Goal: Task Accomplishment & Management: Manage account settings

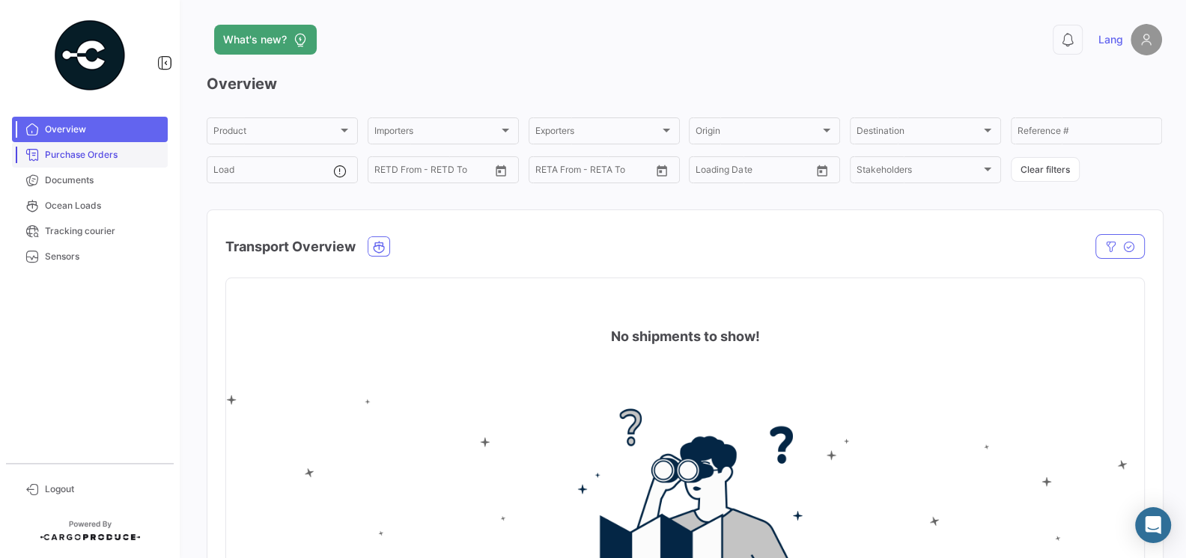
click at [73, 154] on span "Purchase Orders" at bounding box center [103, 154] width 117 height 13
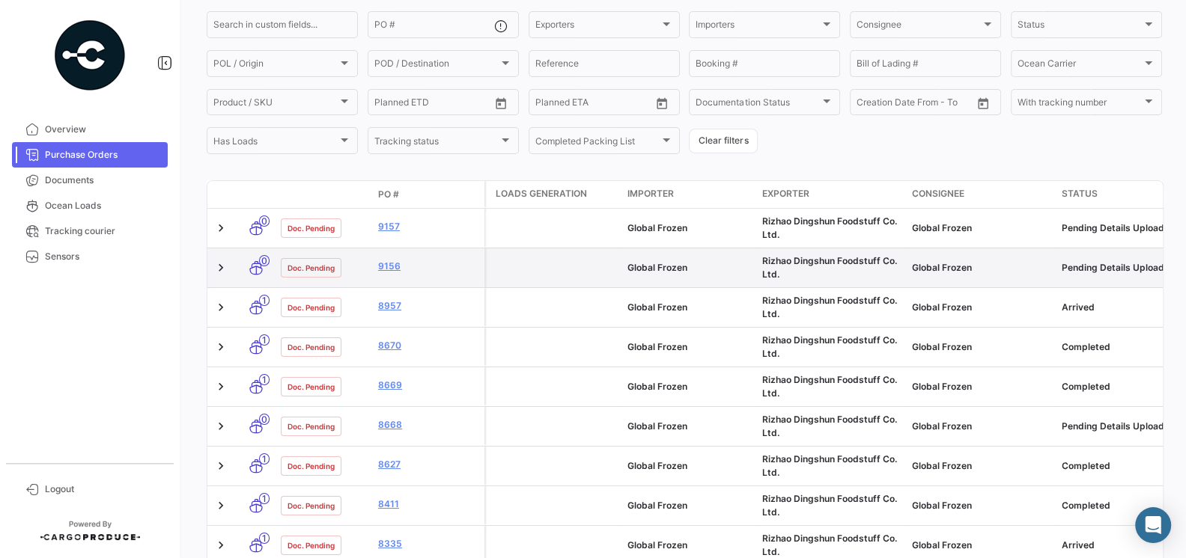
scroll to position [140, 0]
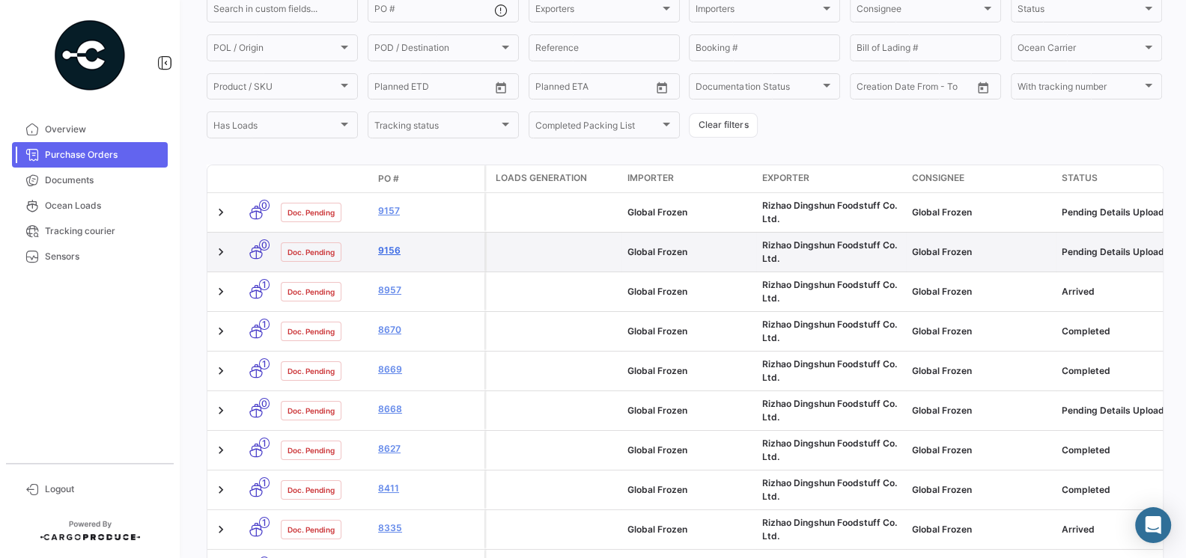
click at [394, 257] on link "9156" at bounding box center [428, 250] width 100 height 13
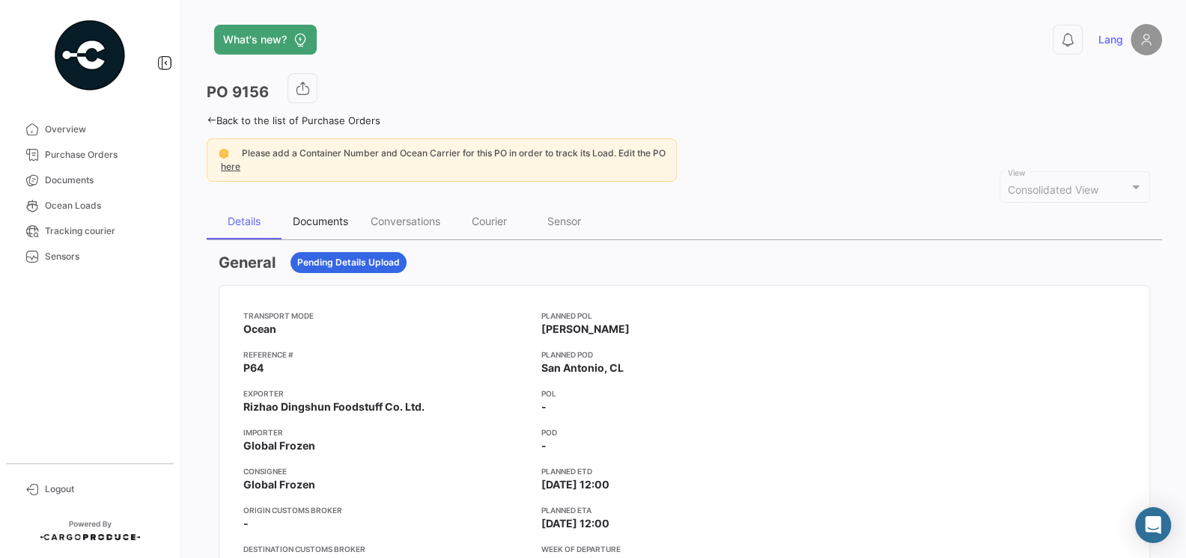
click at [313, 218] on div "Documents" at bounding box center [320, 221] width 55 height 13
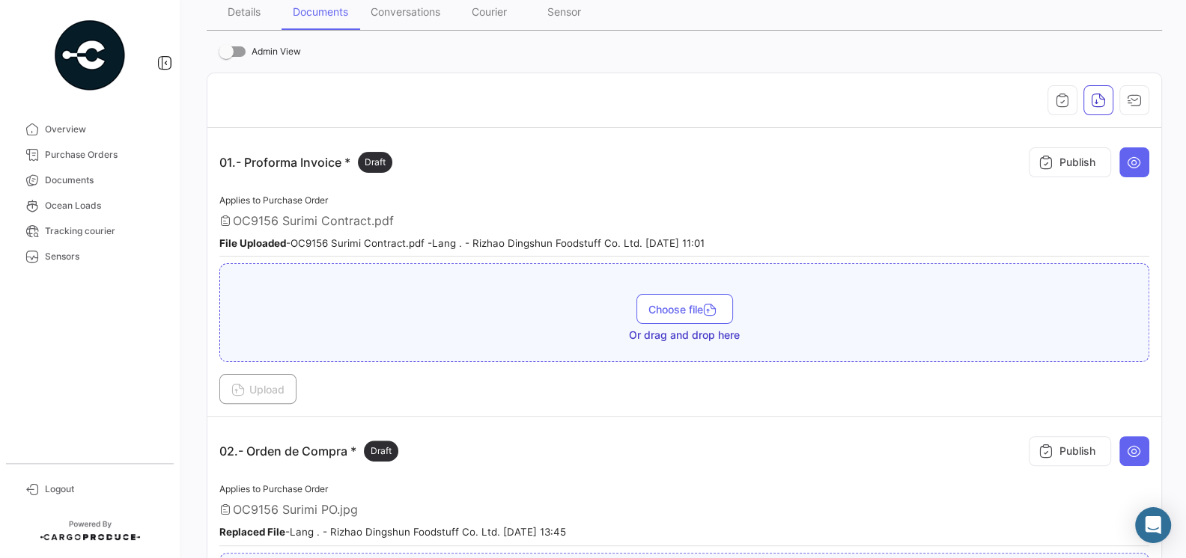
scroll to position [277, 0]
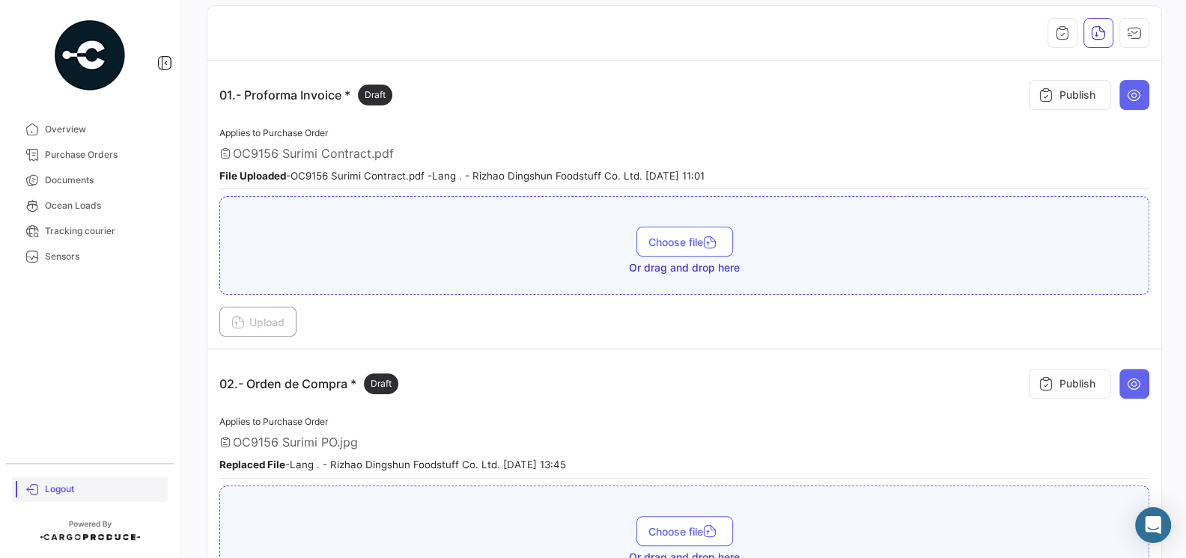
click at [47, 492] on span "Logout" at bounding box center [103, 489] width 117 height 13
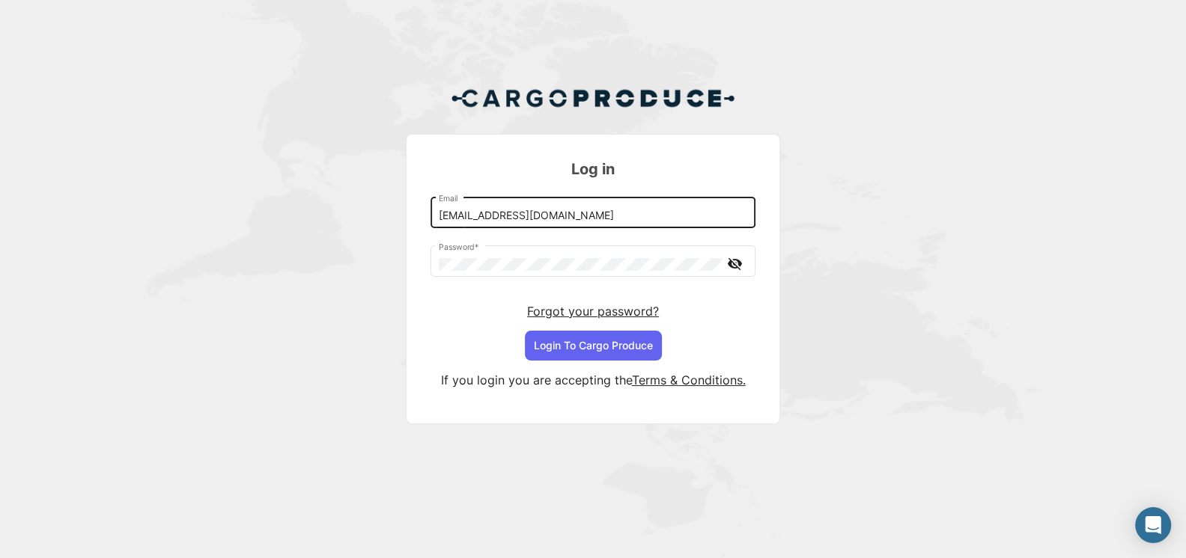
click at [505, 216] on input "[EMAIL_ADDRESS][DOMAIN_NAME]" at bounding box center [593, 216] width 309 height 13
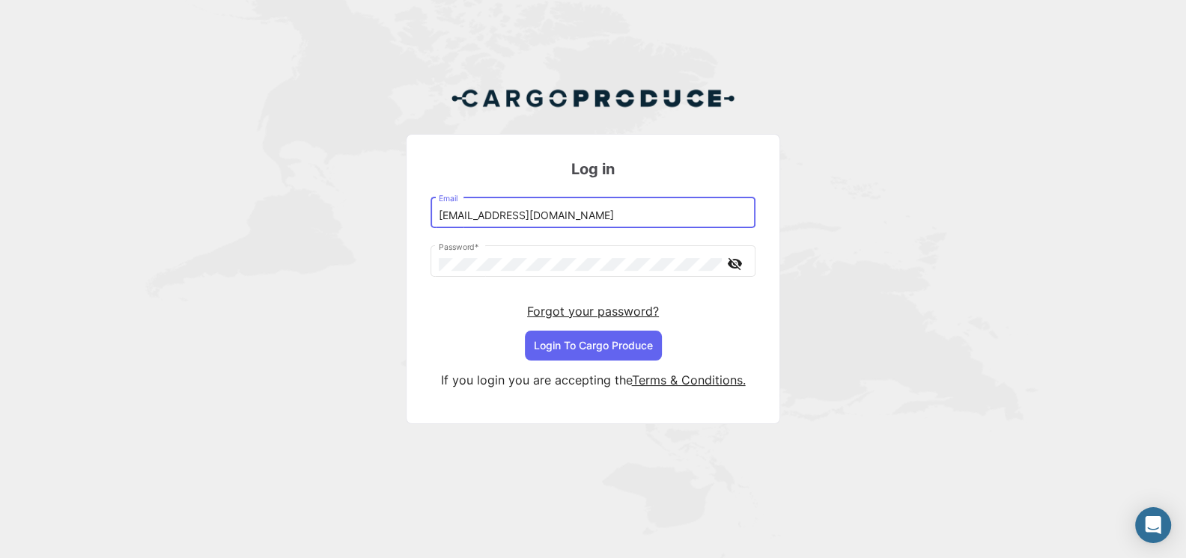
type input "[EMAIL_ADDRESS][DOMAIN_NAME]"
click at [558, 345] on button "Login To Cargo Produce" at bounding box center [593, 346] width 137 height 30
